Goal: Task Accomplishment & Management: Use online tool/utility

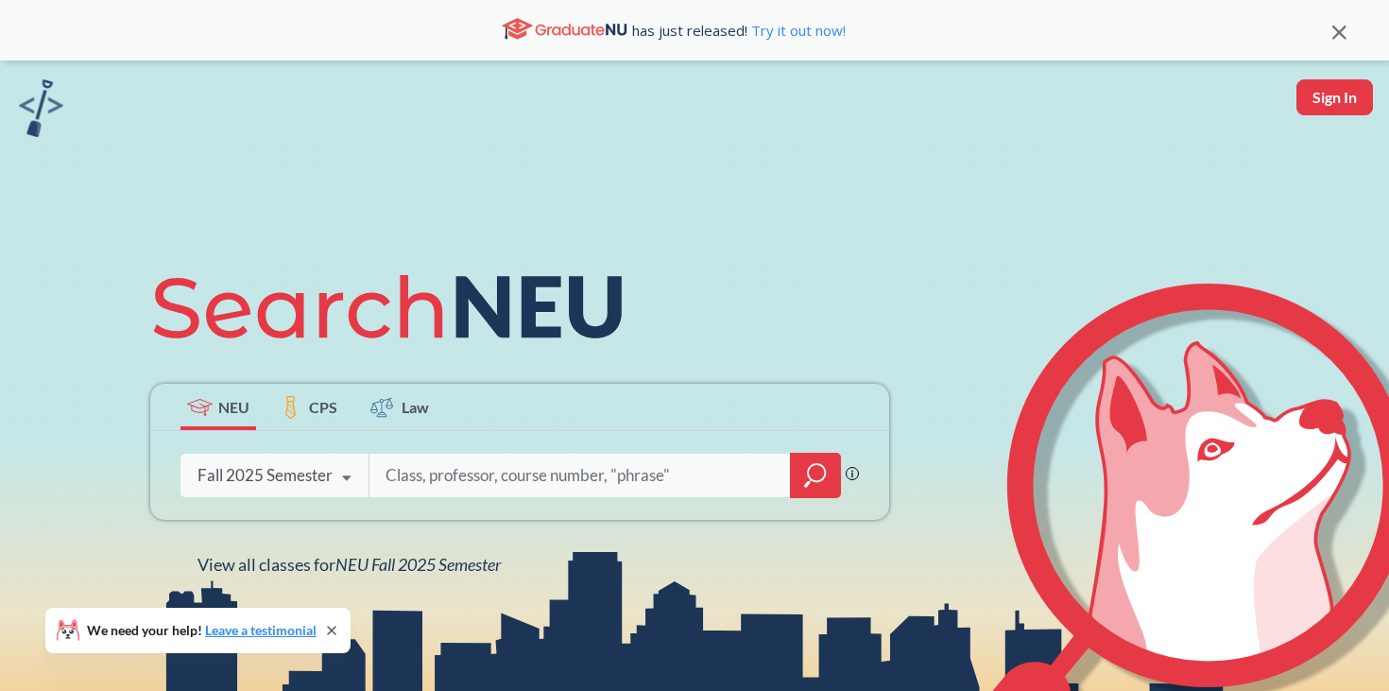
click at [497, 484] on input "search" at bounding box center [580, 476] width 393 height 40
type input "FINA 3303"
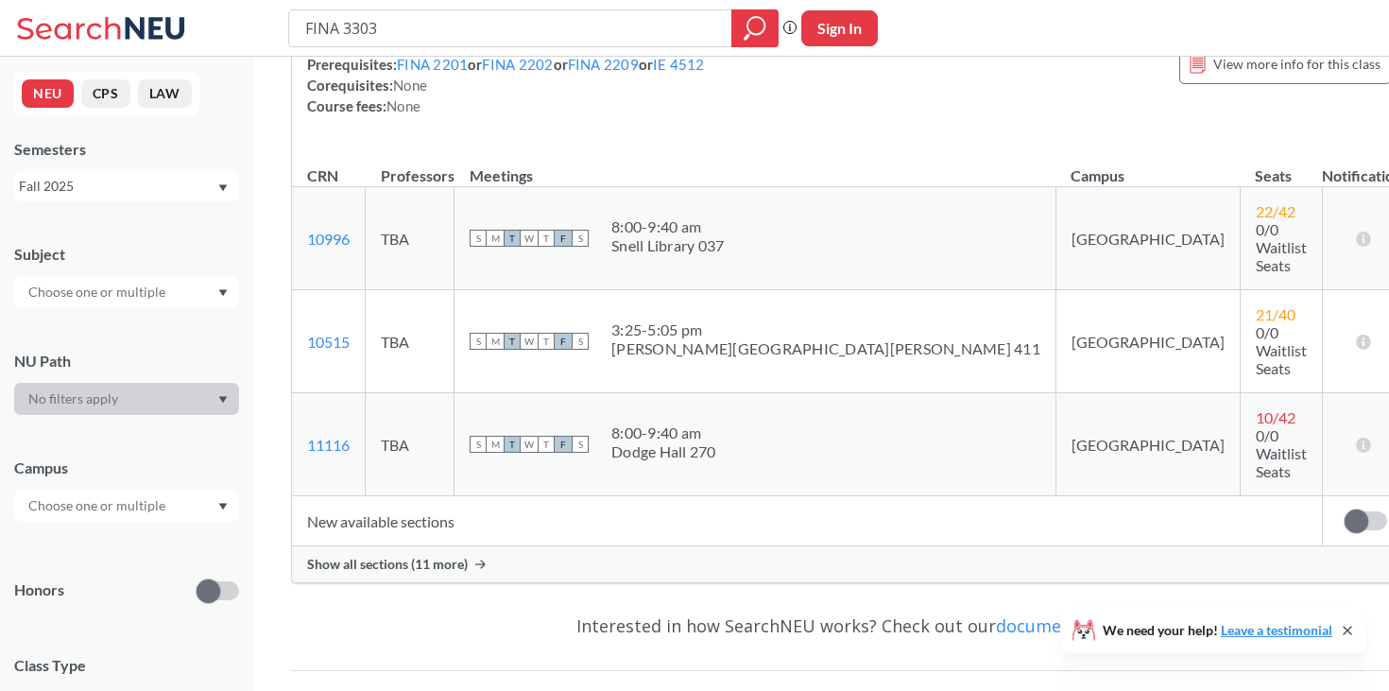
scroll to position [301, 0]
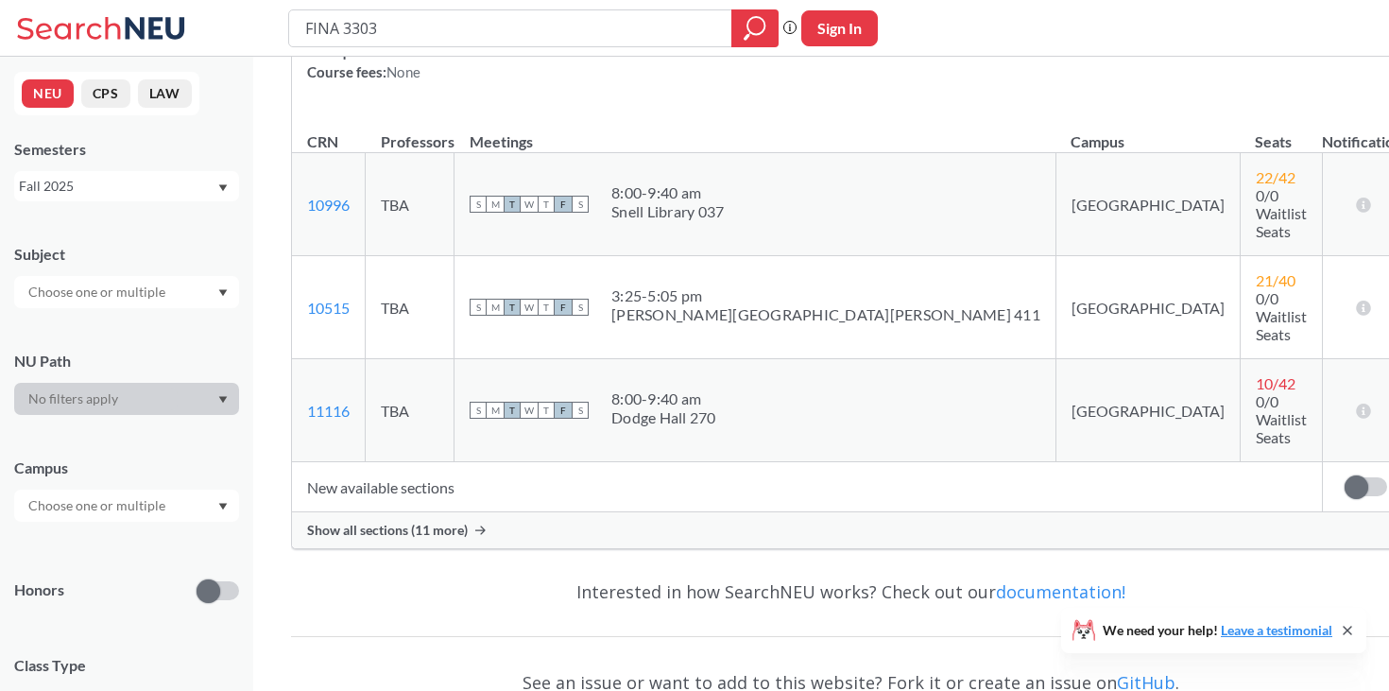
click at [569, 462] on td "New available sections" at bounding box center [807, 487] width 1030 height 50
click at [396, 462] on td "New available sections" at bounding box center [807, 487] width 1030 height 50
click at [453, 522] on span "Show all sections (11 more)" at bounding box center [387, 530] width 161 height 17
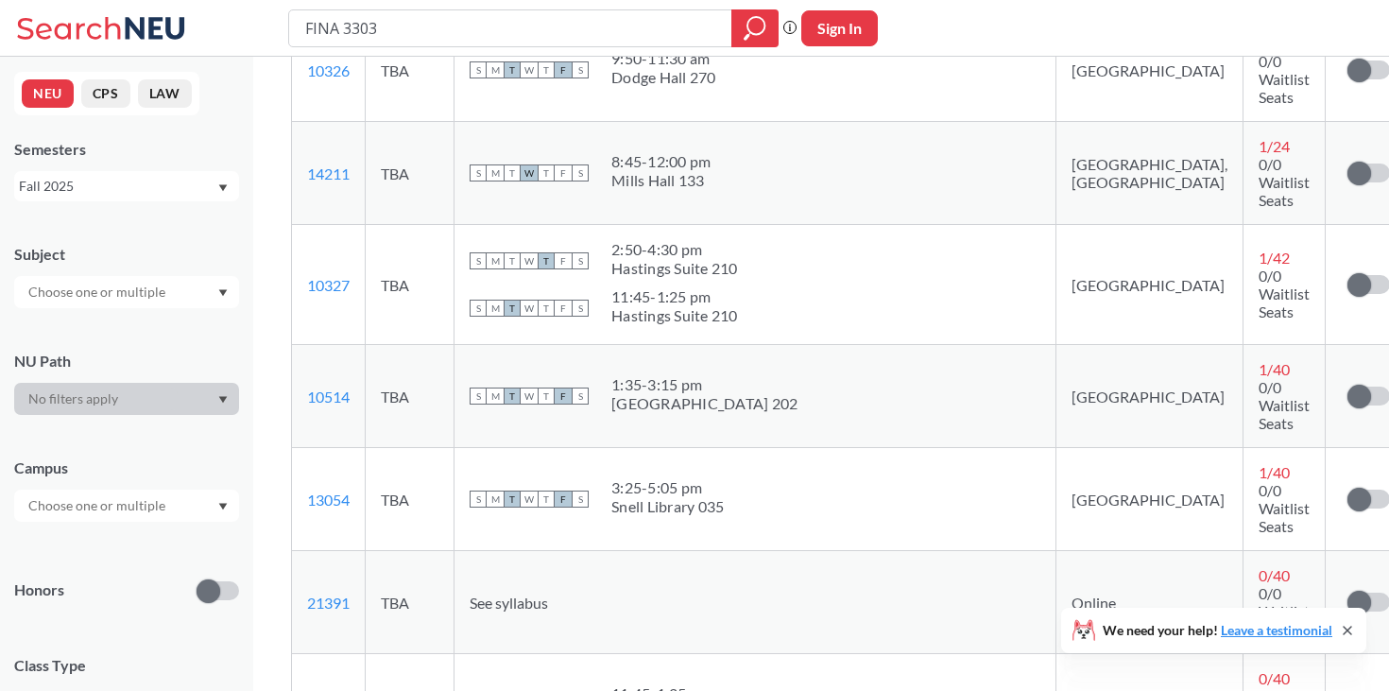
scroll to position [947, 0]
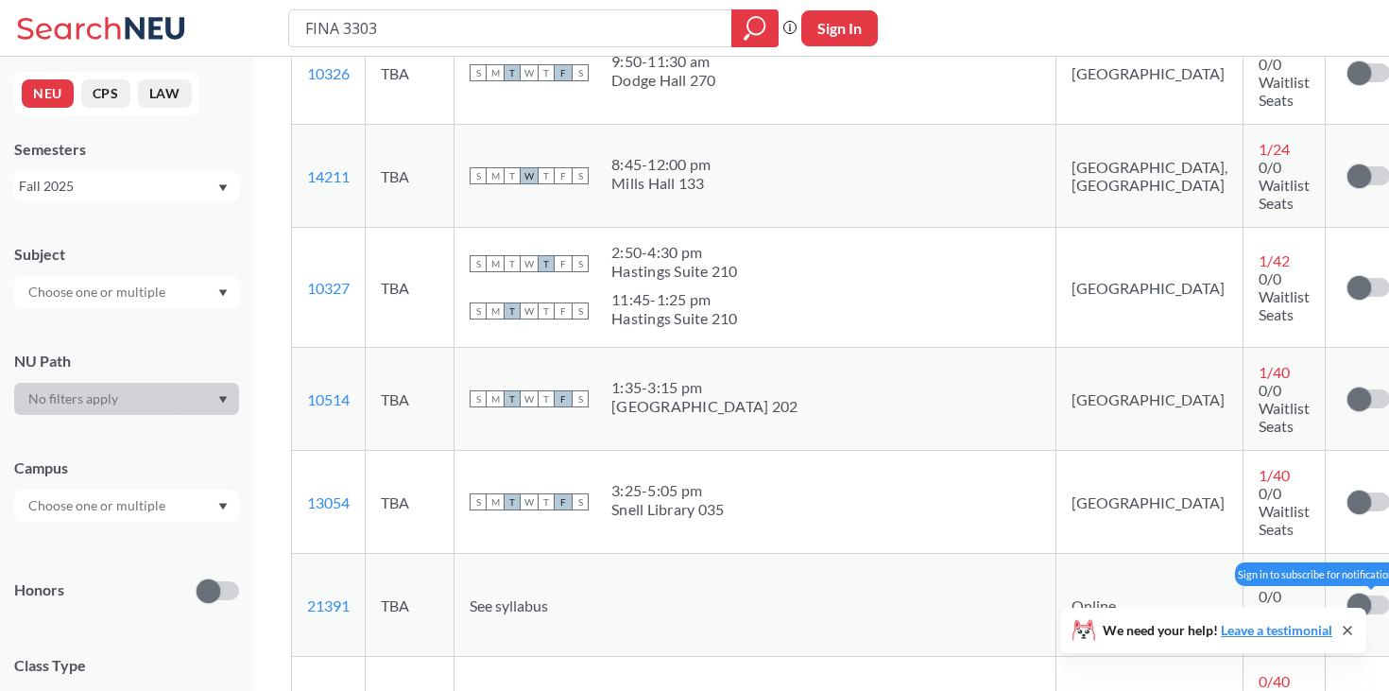
click at [1348, 595] on label at bounding box center [1369, 604] width 43 height 19
click at [1348, 595] on input "checkbox" at bounding box center [1348, 595] width 0 height 0
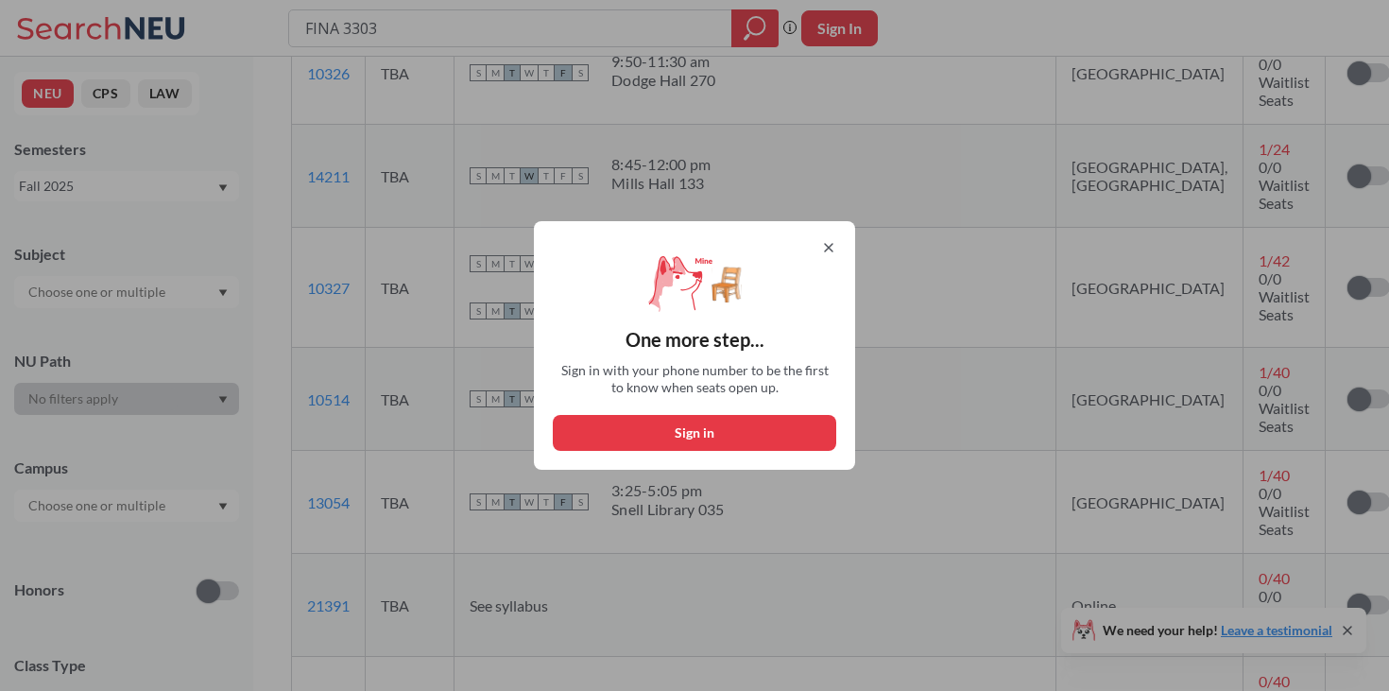
click at [641, 437] on button "Sign in" at bounding box center [695, 433] width 284 height 36
select select "US"
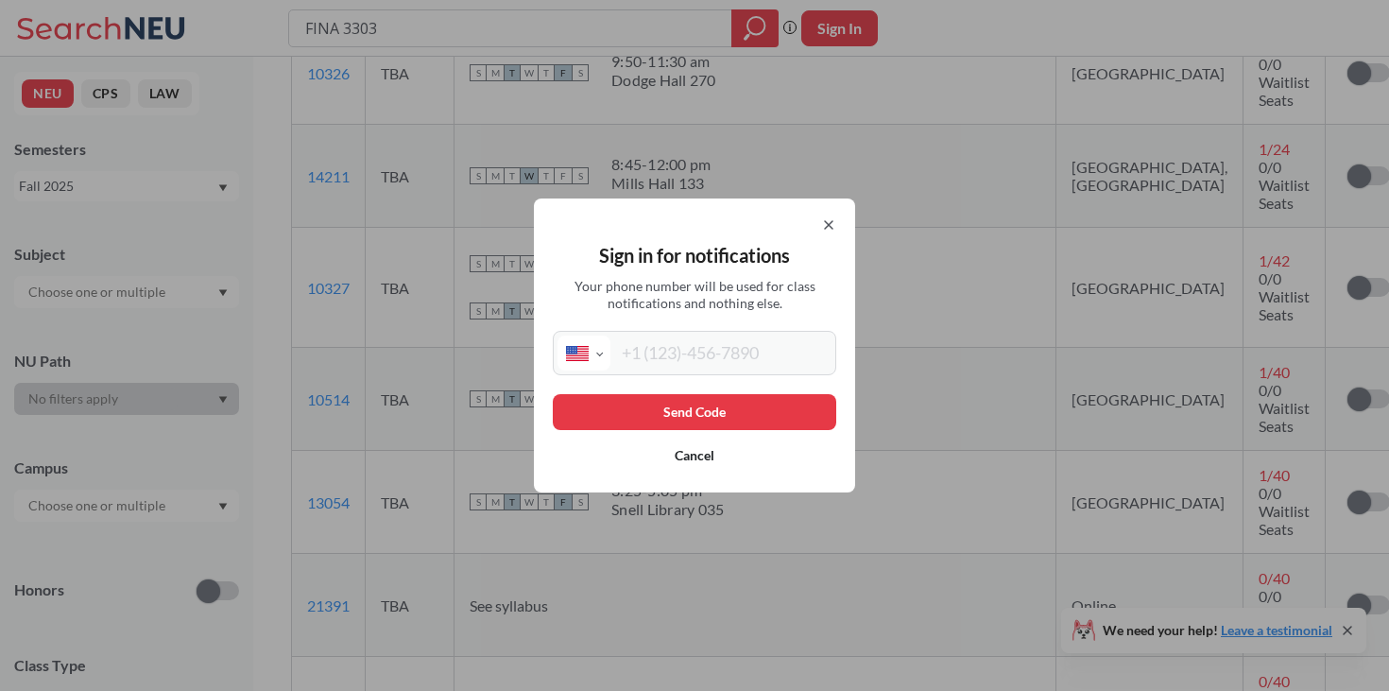
click at [718, 359] on input "tel" at bounding box center [721, 353] width 221 height 35
type input "(704) 77"
click at [830, 221] on icon at bounding box center [828, 224] width 15 height 15
